Goal: Navigation & Orientation: Find specific page/section

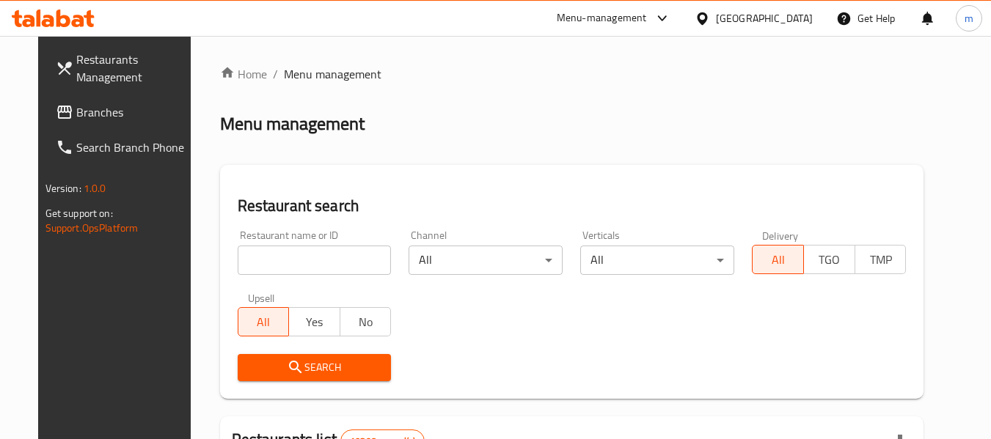
click at [710, 15] on icon at bounding box center [701, 18] width 15 height 15
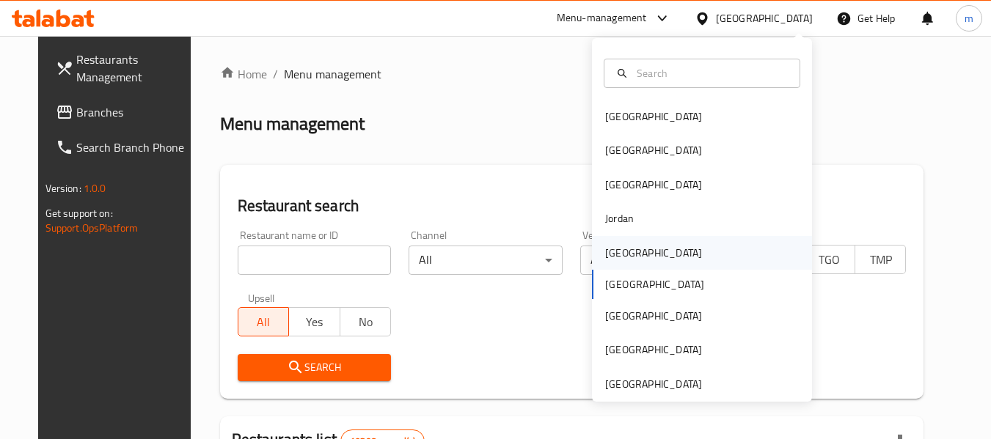
click at [637, 253] on div "[GEOGRAPHIC_DATA]" at bounding box center [702, 253] width 220 height 34
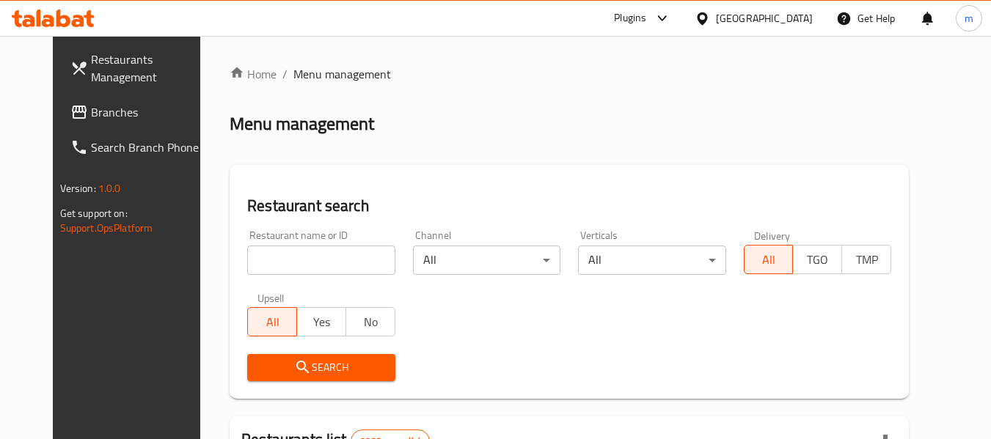
click at [793, 28] on div "[GEOGRAPHIC_DATA]" at bounding box center [754, 18] width 142 height 35
click at [710, 13] on icon at bounding box center [701, 18] width 15 height 15
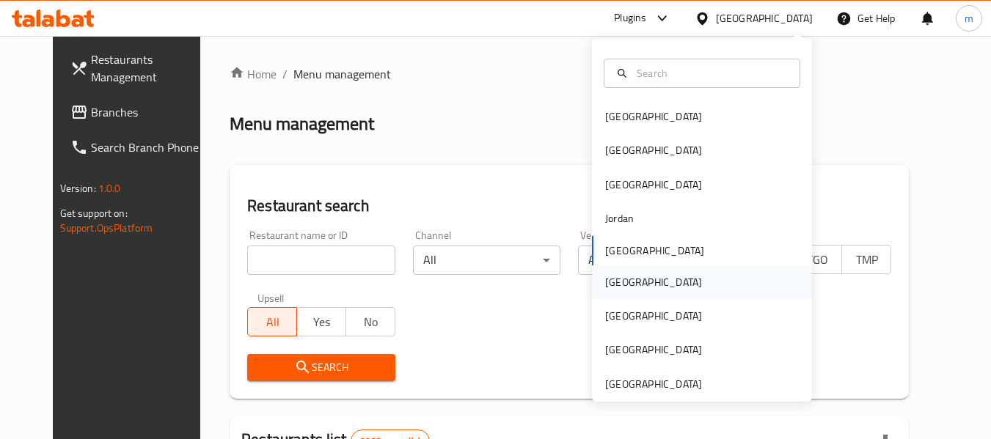
click at [605, 282] on div "[GEOGRAPHIC_DATA]" at bounding box center [653, 282] width 97 height 16
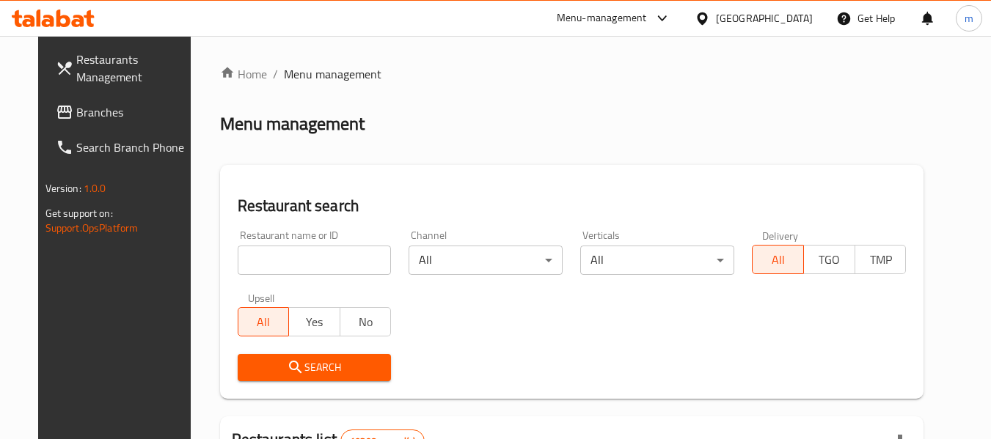
click at [76, 108] on span "Branches" at bounding box center [134, 112] width 116 height 18
